Goal: Navigation & Orientation: Find specific page/section

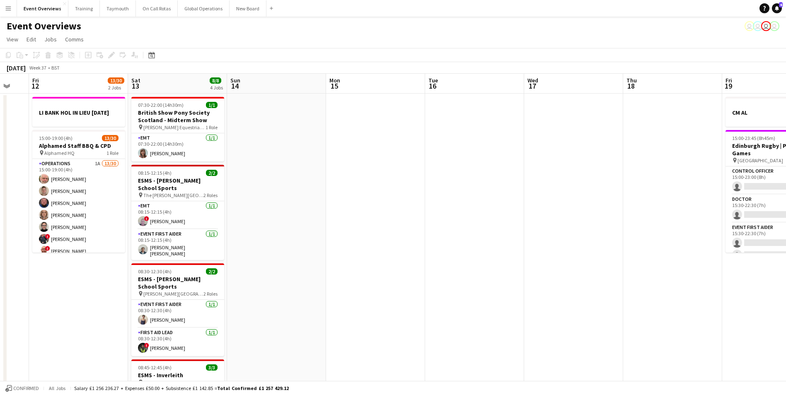
scroll to position [0, 215]
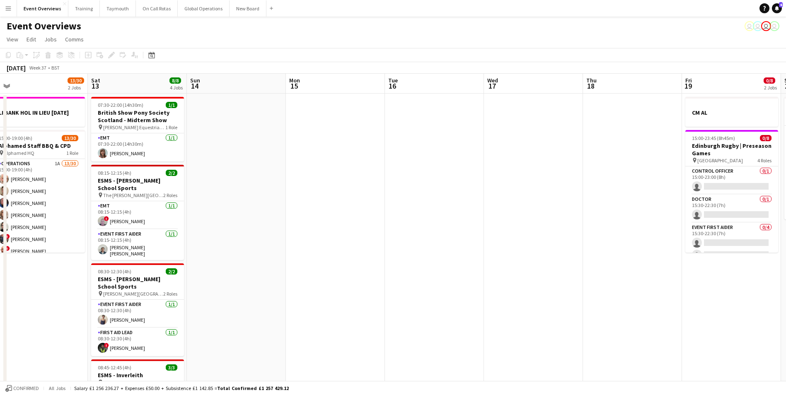
drag, startPoint x: 194, startPoint y: 315, endPoint x: 453, endPoint y: 307, distance: 259.6
click at [584, 297] on app-calendar-viewport "Wed 10 2/3 1 Job Thu 11 Fri 12 13/30 2 Jobs Sat 13 8/8 4 Jobs Sun 14 Mon 15 Tue…" at bounding box center [393, 390] width 786 height 633
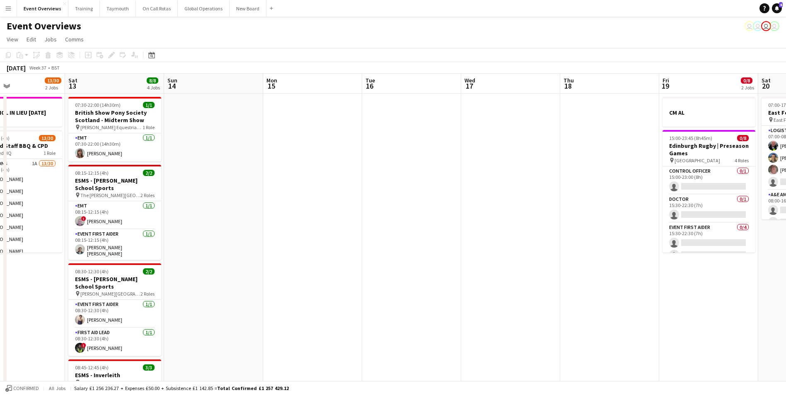
drag, startPoint x: 303, startPoint y: 310, endPoint x: 666, endPoint y: 259, distance: 366.7
click at [666, 259] on app-calendar-viewport "Wed 10 2/3 1 Job Thu 11 Fri 12 13/30 2 Jobs Sat 13 8/8 4 Jobs Sun 14 Mon 15 Tue…" at bounding box center [393, 390] width 786 height 633
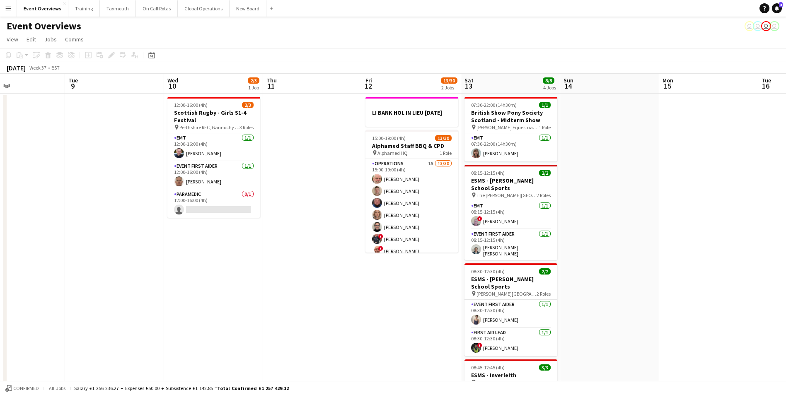
scroll to position [0, 248]
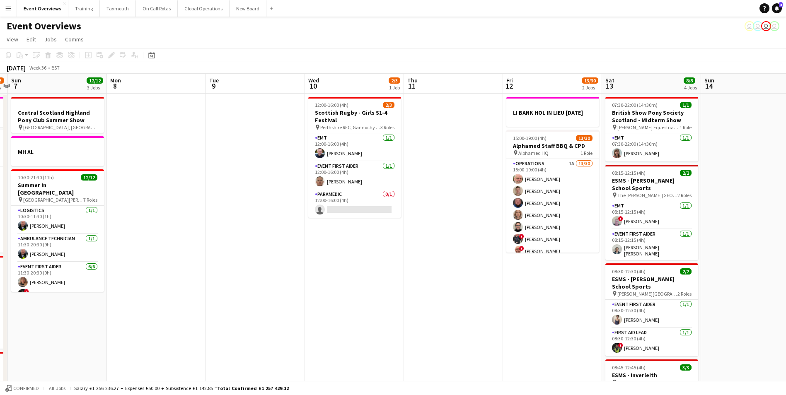
drag, startPoint x: 308, startPoint y: 314, endPoint x: 406, endPoint y: 305, distance: 98.3
click at [406, 305] on app-calendar-viewport "Fri 5 11/12 2 Jobs Sat 6 20/23 6 Jobs Sun 7 12/12 3 Jobs Mon 8 Tue 9 Wed 10 2/3…" at bounding box center [393, 390] width 786 height 633
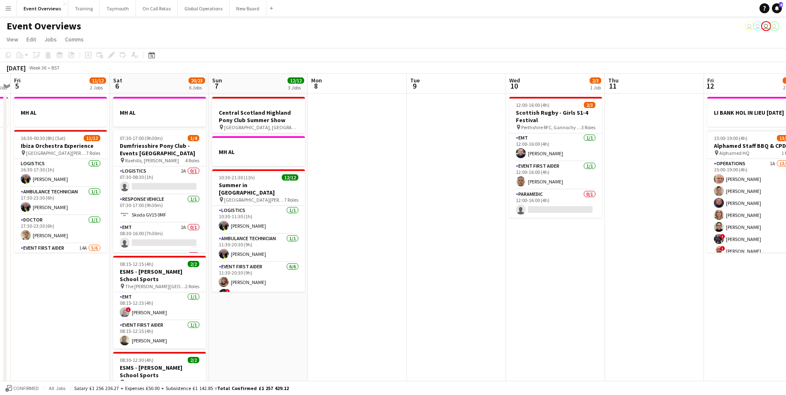
drag, startPoint x: 233, startPoint y: 283, endPoint x: 621, endPoint y: 281, distance: 387.9
click at [621, 281] on app-calendar-viewport "Tue 2 1 Job Wed 3 1 Job Thu 4 1 Job Fri 5 11/12 2 Jobs Sat 6 20/23 6 Jobs Sun 7…" at bounding box center [393, 390] width 786 height 633
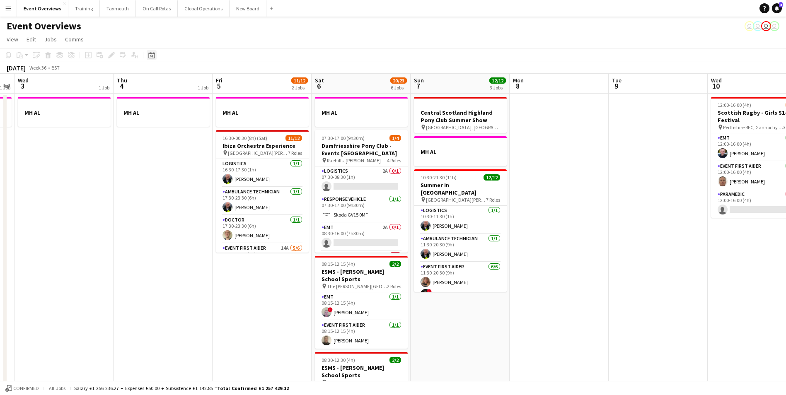
click at [153, 54] on icon at bounding box center [151, 55] width 6 height 7
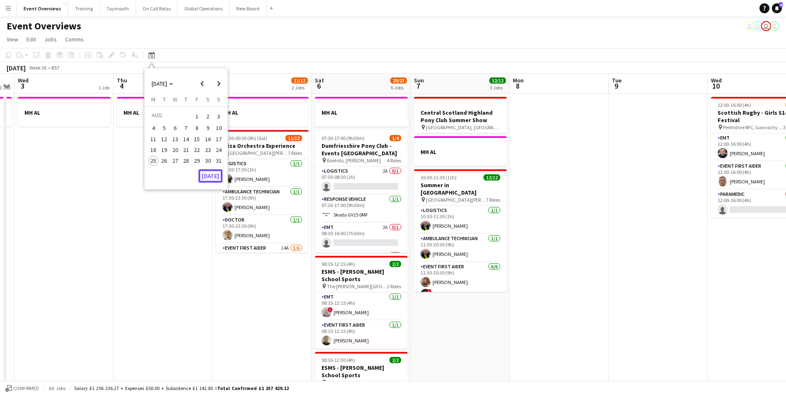
click at [206, 176] on button "[DATE]" at bounding box center [211, 176] width 24 height 13
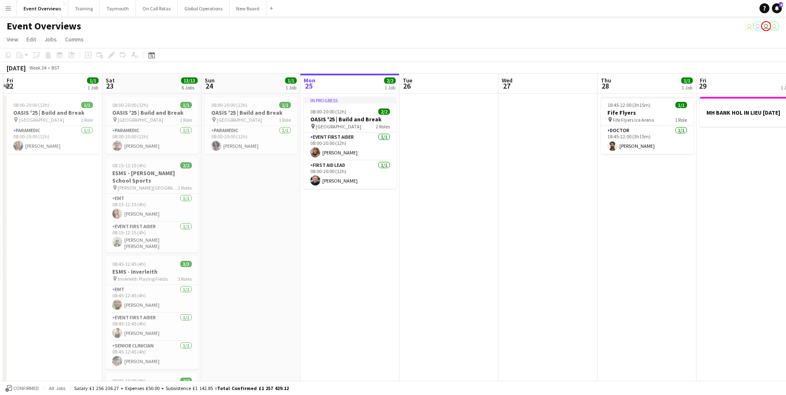
drag, startPoint x: 164, startPoint y: 299, endPoint x: 461, endPoint y: 311, distance: 297.0
click at [461, 311] on app-calendar-viewport "Wed 20 3/3 2 Jobs Thu 21 65/65 2 Jobs Fri 22 1/1 1 Job Sat 23 13/13 6 Jobs Sun …" at bounding box center [393, 390] width 786 height 633
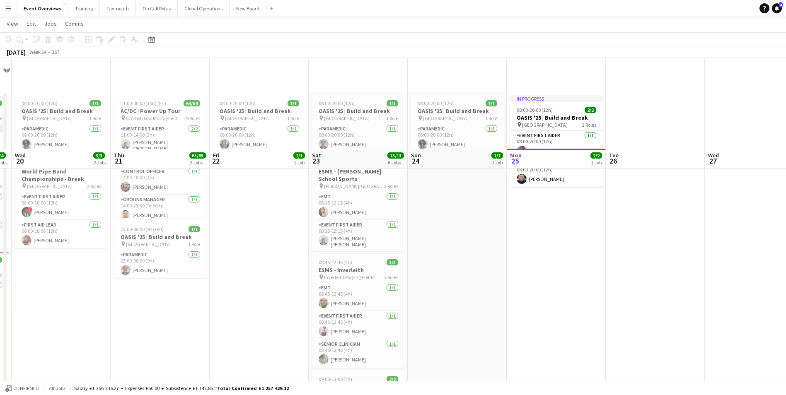
scroll to position [0, 0]
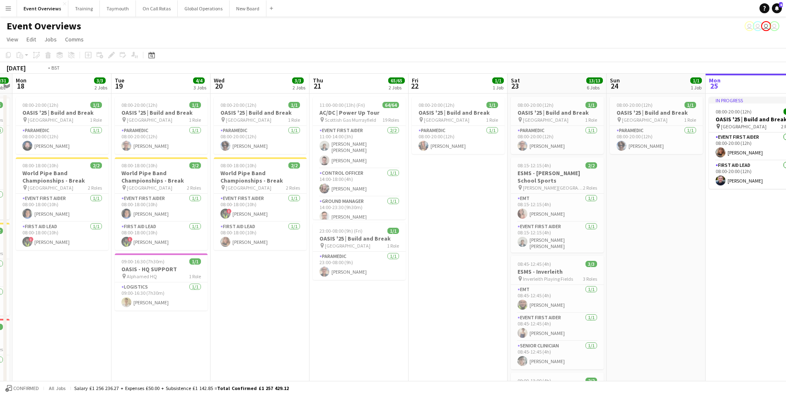
drag, startPoint x: 211, startPoint y: 334, endPoint x: 411, endPoint y: 323, distance: 199.6
click at [411, 323] on app-calendar-viewport "Sat 16 Sun 17 31/31 3 Jobs Mon 18 3/3 2 Jobs Tue 19 4/4 3 Jobs Wed 20 3/3 2 Job…" at bounding box center [393, 390] width 786 height 633
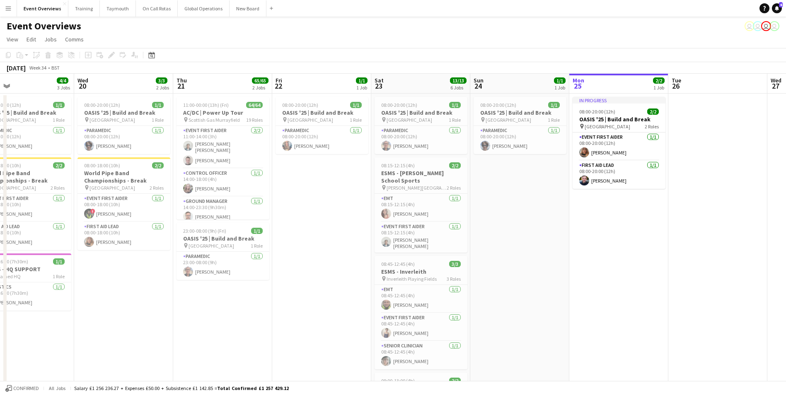
drag, startPoint x: 355, startPoint y: 331, endPoint x: 185, endPoint y: 328, distance: 169.9
click at [194, 328] on app-calendar-viewport "Sat 16 68/69 3 Jobs Sun 17 31/31 3 Jobs Mon 18 3/3 2 Jobs Tue 19 4/4 3 Jobs Wed…" at bounding box center [393, 390] width 786 height 633
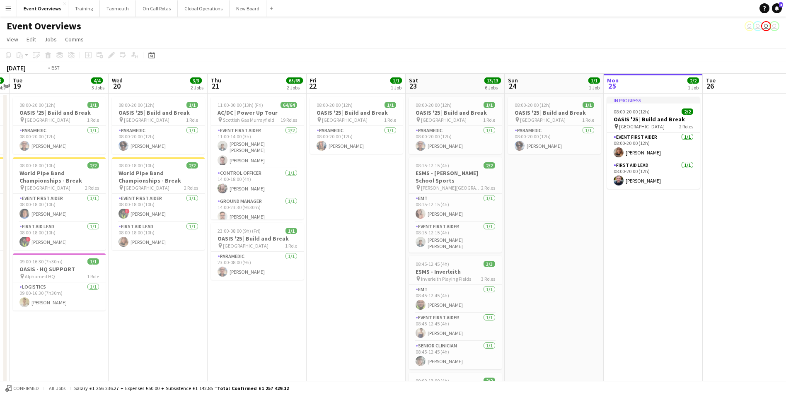
scroll to position [0, 182]
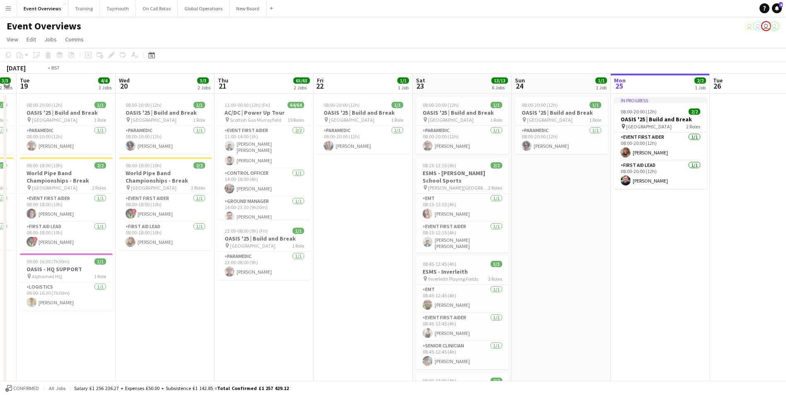
drag, startPoint x: 223, startPoint y: 327, endPoint x: 487, endPoint y: 322, distance: 264.1
click at [487, 322] on app-calendar-viewport "Sun 17 31/31 3 Jobs Mon 18 3/3 2 Jobs Tue 19 4/4 3 Jobs Wed 20 3/3 2 Jobs Thu 2…" at bounding box center [393, 390] width 786 height 633
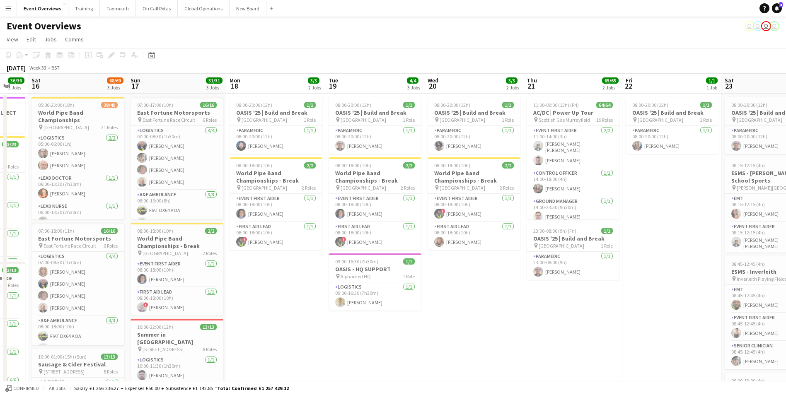
scroll to position [0, 179]
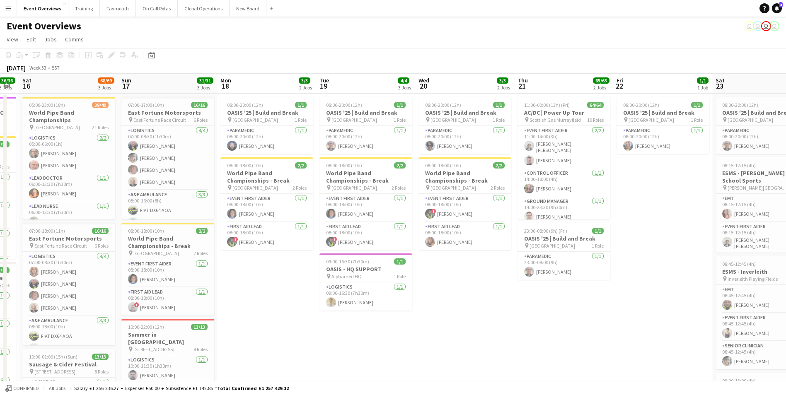
drag, startPoint x: 372, startPoint y: 333, endPoint x: 573, endPoint y: 329, distance: 200.6
click at [573, 329] on app-calendar-viewport "Thu 14 4/4 3 Jobs Fri 15 36/36 3 Jobs Sat 16 68/69 3 Jobs Sun 17 31/31 3 Jobs M…" at bounding box center [393, 390] width 786 height 633
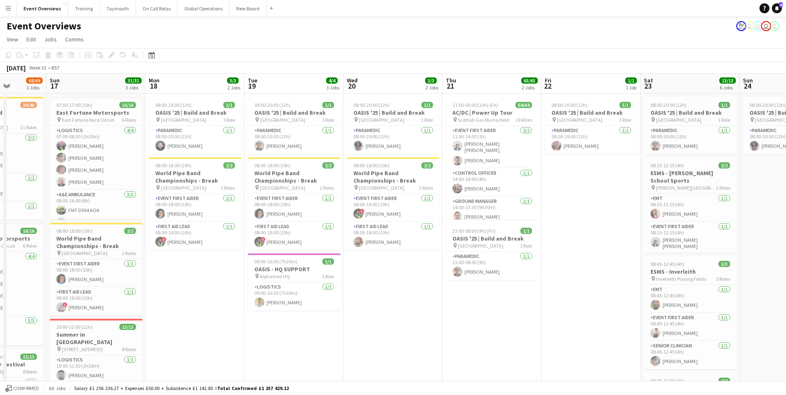
scroll to position [0, 291]
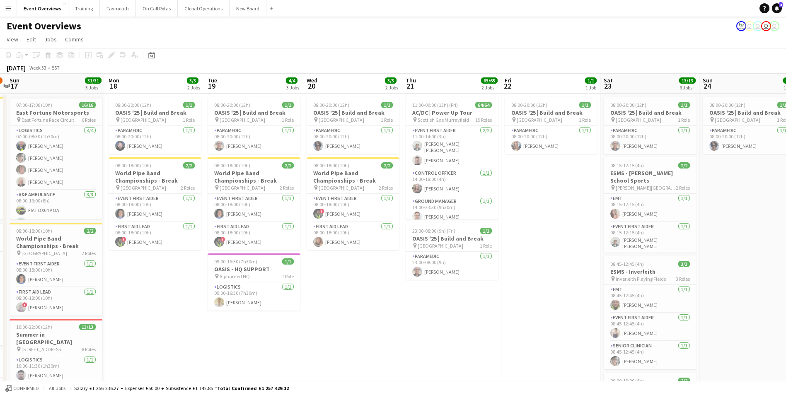
drag, startPoint x: 596, startPoint y: 305, endPoint x: 385, endPoint y: 335, distance: 213.2
click at [385, 335] on app-calendar-viewport "Thu 14 4/4 3 Jobs Fri 15 36/36 3 Jobs Sat 16 68/69 3 Jobs Sun 17 31/31 3 Jobs M…" at bounding box center [393, 390] width 786 height 633
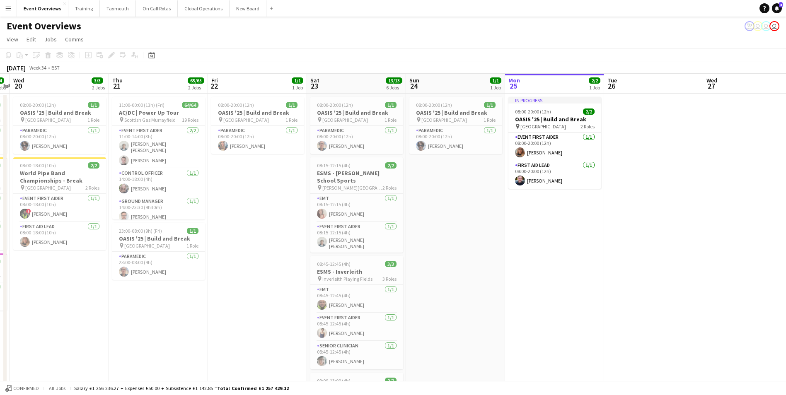
drag, startPoint x: 540, startPoint y: 272, endPoint x: 292, endPoint y: 293, distance: 249.5
click at [245, 296] on app-calendar-viewport "Sun 17 31/31 3 Jobs Mon 18 3/3 2 Jobs Tue 19 4/4 3 Jobs Wed 20 3/3 2 Jobs Thu 2…" at bounding box center [393, 390] width 786 height 633
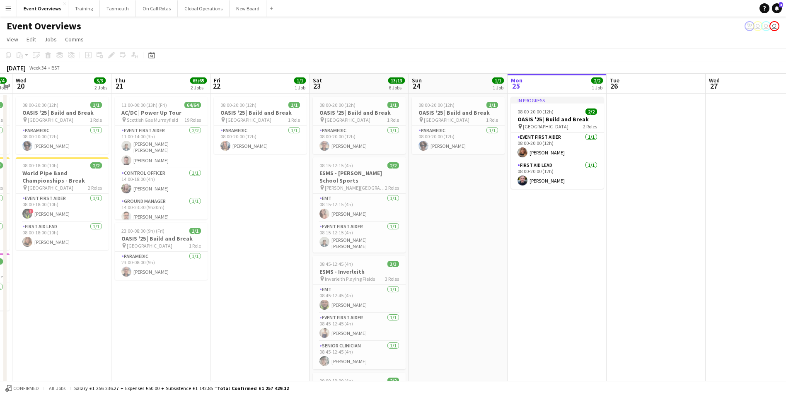
drag, startPoint x: 504, startPoint y: 268, endPoint x: 192, endPoint y: 288, distance: 311.9
click at [192, 288] on app-calendar-viewport "Sun 17 31/31 3 Jobs Mon 18 3/3 2 Jobs Tue 19 4/4 3 Jobs Wed 20 3/3 2 Jobs Thu 2…" at bounding box center [393, 390] width 786 height 633
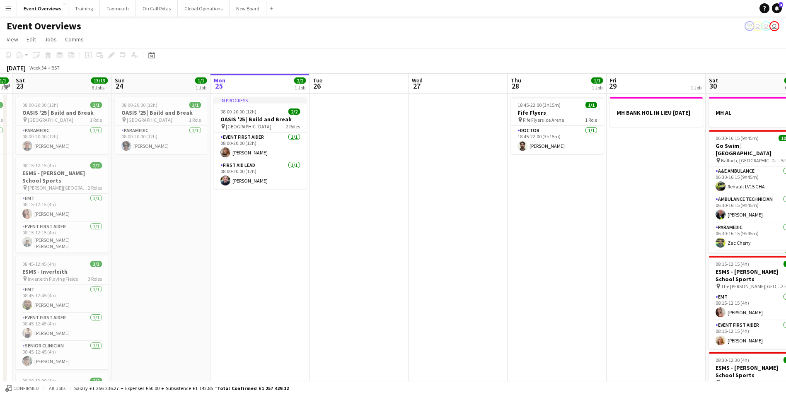
scroll to position [0, 304]
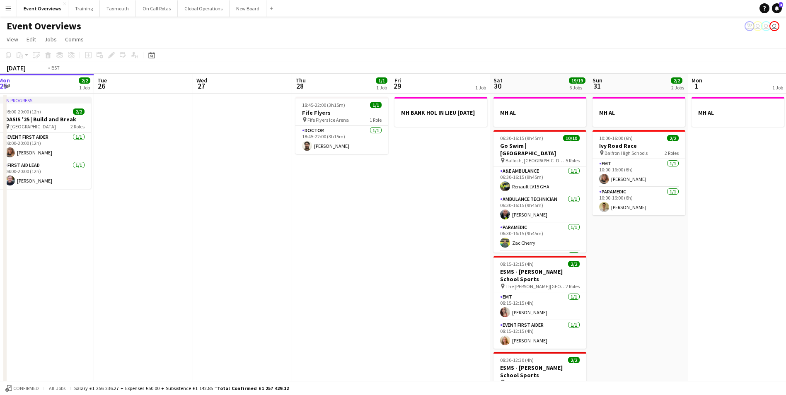
drag, startPoint x: 526, startPoint y: 268, endPoint x: 162, endPoint y: 288, distance: 364.4
click at [161, 287] on app-calendar-viewport "Fri 22 1/1 1 Job Sat 23 13/13 6 Jobs Sun 24 1/1 1 Job Mon 25 2/2 1 Job Tue 26 W…" at bounding box center [393, 390] width 786 height 633
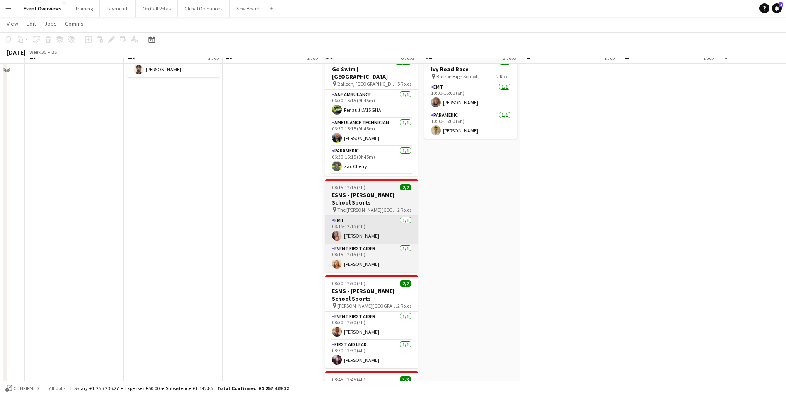
scroll to position [0, 0]
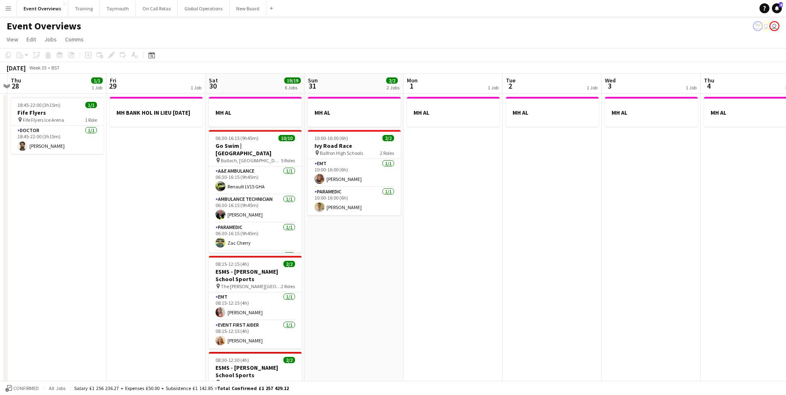
drag, startPoint x: 485, startPoint y: 285, endPoint x: 322, endPoint y: 288, distance: 162.5
click at [311, 291] on app-calendar-viewport "Mon 25 2/2 1 Job Tue 26 Wed 27 Thu 28 1/1 1 Job Fri 29 1 Job Sat 30 19/19 6 Job…" at bounding box center [393, 390] width 786 height 633
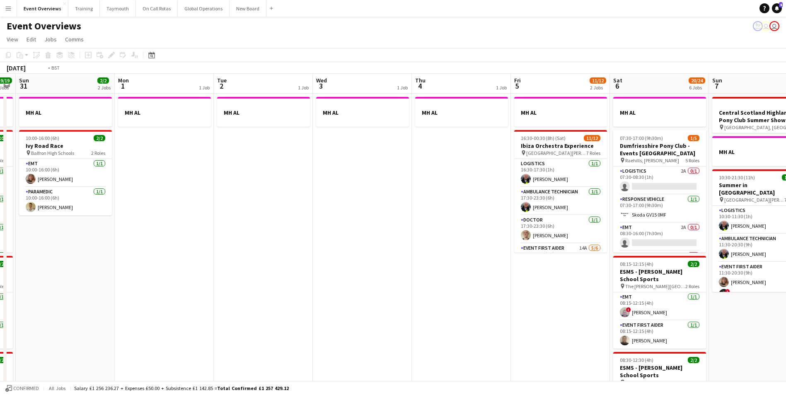
drag, startPoint x: 541, startPoint y: 293, endPoint x: 127, endPoint y: 303, distance: 414.6
click at [124, 303] on app-calendar-viewport "Thu 28 1/1 1 Job Fri 29 1 Job Sat 30 19/19 6 Jobs Sun 31 2/2 2 Jobs Mon 1 1 Job…" at bounding box center [393, 390] width 786 height 633
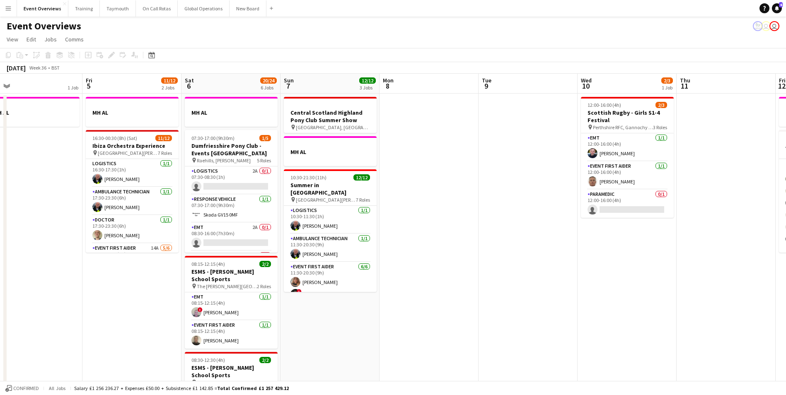
scroll to position [0, 268]
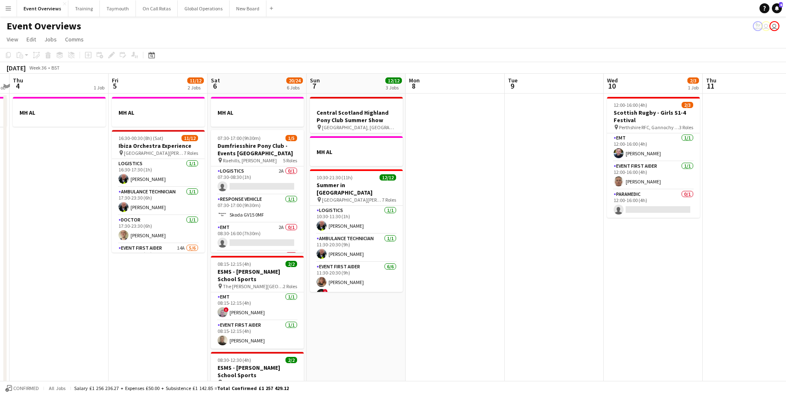
drag, startPoint x: 613, startPoint y: 326, endPoint x: 323, endPoint y: 346, distance: 290.4
click at [318, 349] on app-calendar-viewport "Mon 1 1 Job Tue 2 1 Job Wed 3 1 Job Thu 4 1 Job Fri 5 11/12 2 Jobs Sat 6 20/24 …" at bounding box center [393, 390] width 786 height 633
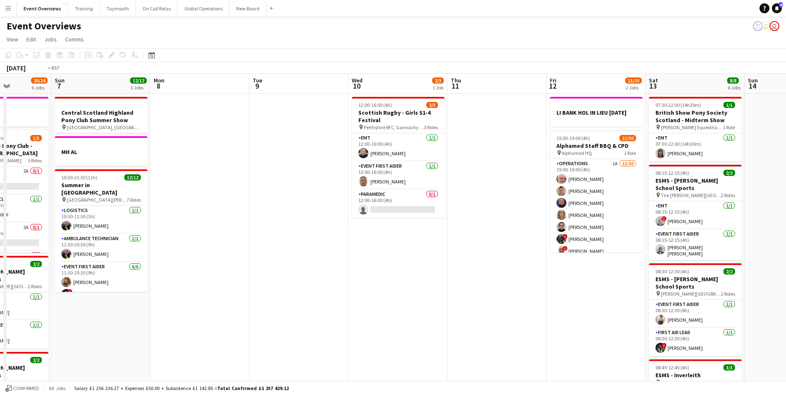
drag, startPoint x: 611, startPoint y: 308, endPoint x: 136, endPoint y: 337, distance: 475.9
click at [136, 337] on app-calendar-viewport "Wed 3 1 Job Thu 4 1 Job Fri 5 11/12 2 Jobs Sat 6 20/24 6 Jobs Sun 7 12/12 3 Job…" at bounding box center [393, 390] width 786 height 633
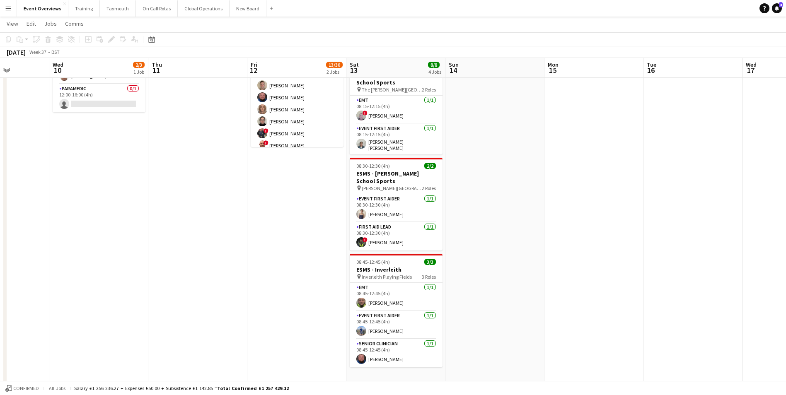
scroll to position [0, 0]
